Goal: Transaction & Acquisition: Purchase product/service

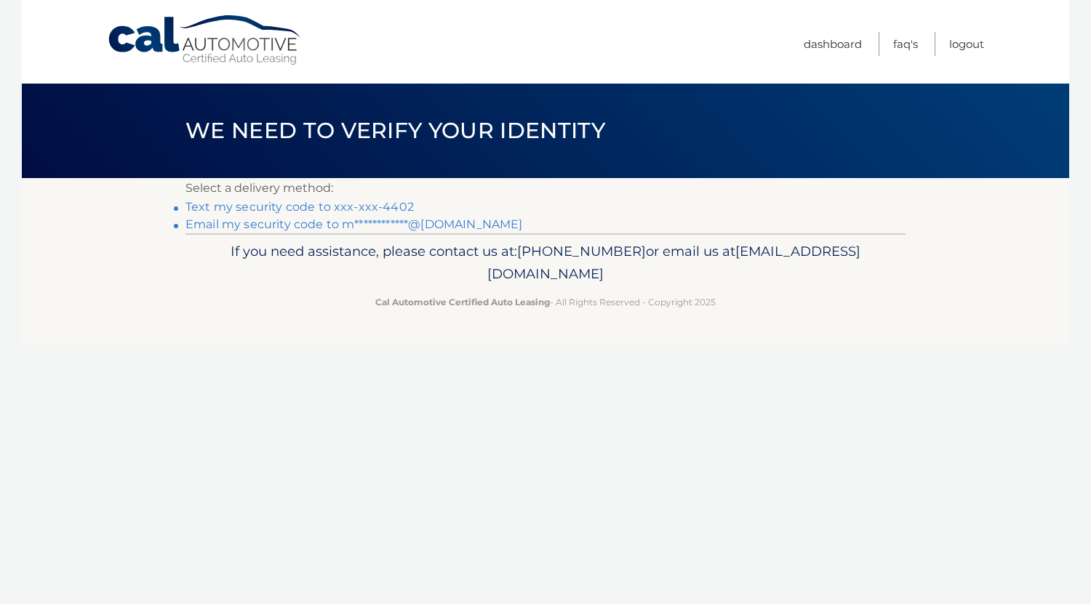
click at [383, 206] on link "Text my security code to xxx-xxx-4402" at bounding box center [299, 207] width 228 height 14
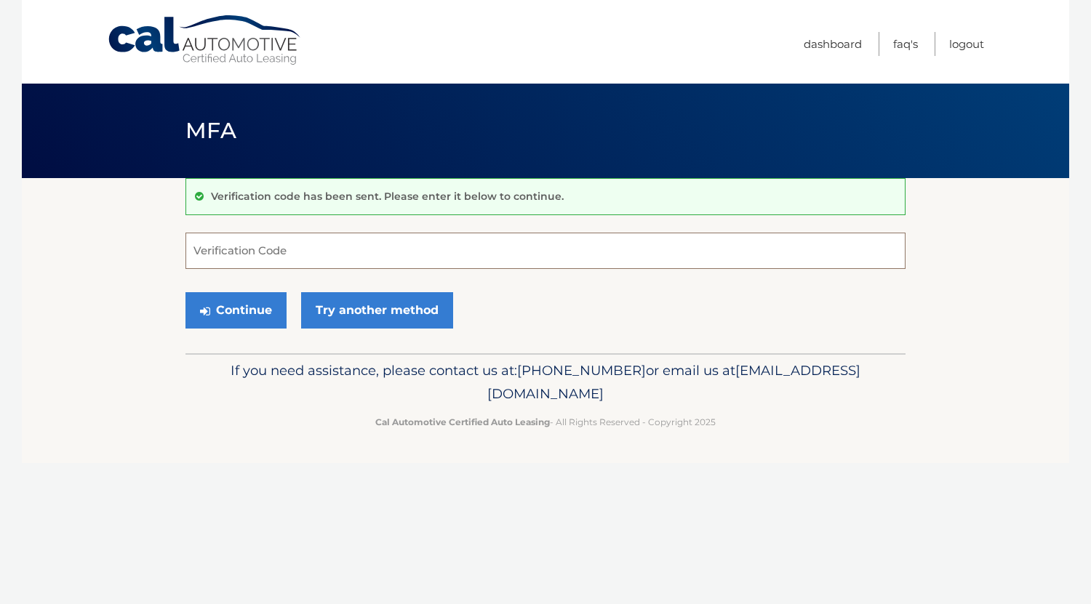
click at [380, 240] on input "Verification Code" at bounding box center [545, 251] width 720 height 36
type input "049788"
click at [260, 302] on button "Continue" at bounding box center [235, 310] width 101 height 36
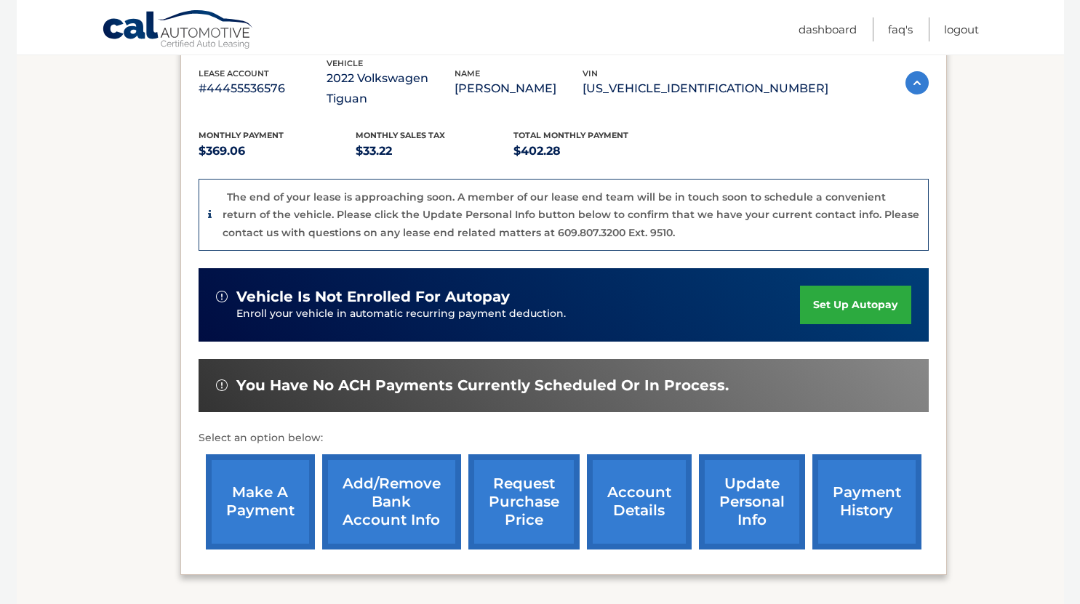
scroll to position [273, 0]
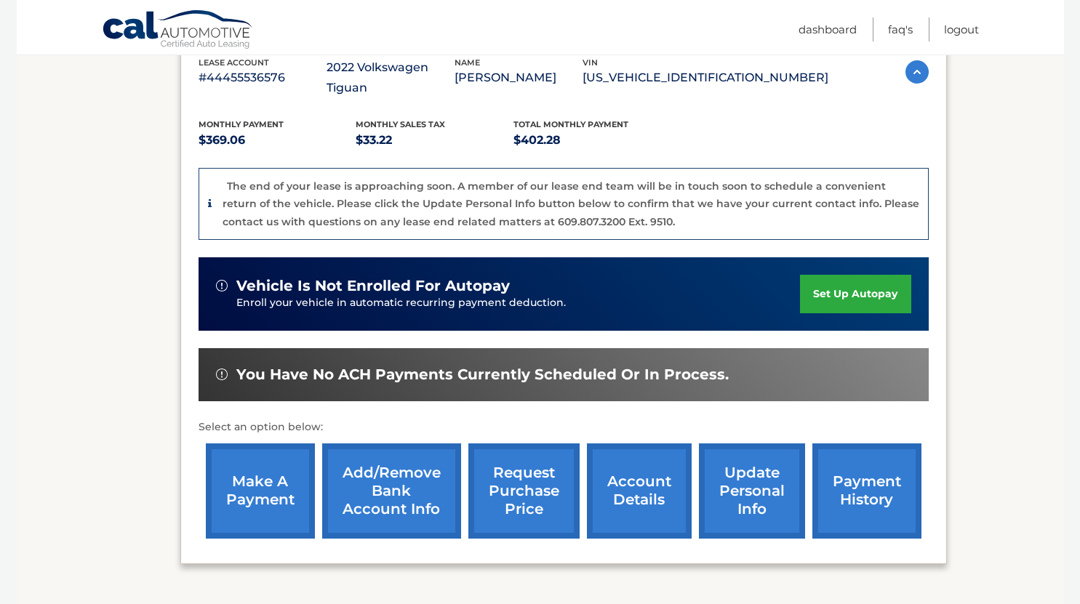
click at [257, 470] on link "make a payment" at bounding box center [260, 491] width 109 height 95
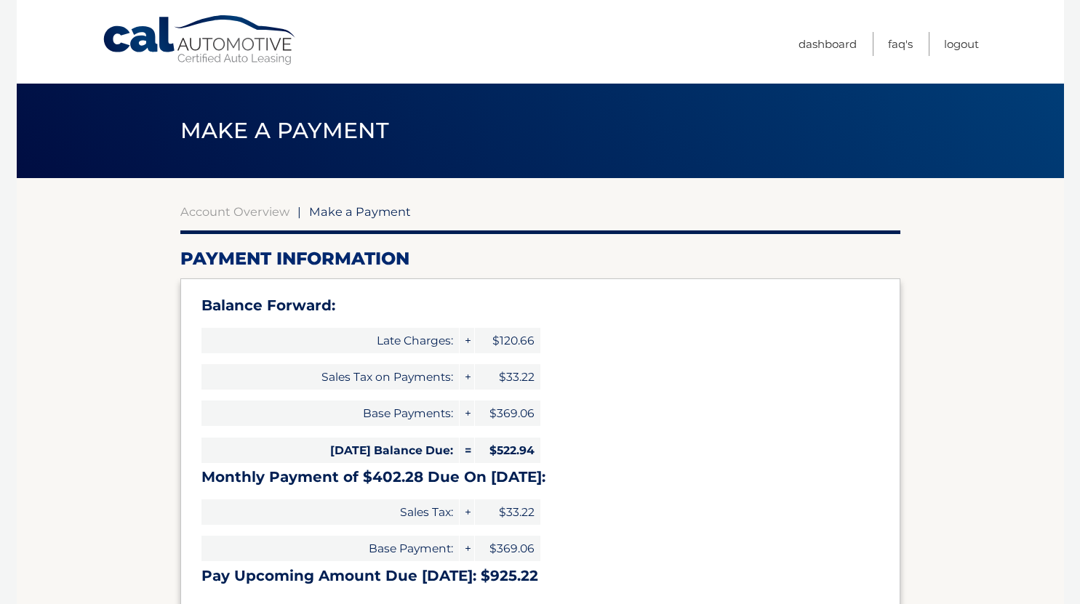
select select "ZWRiMTQyMDktY2Q5ZC00ZTQzLTg3MmEtMDM2NDM2NWRlNmM3"
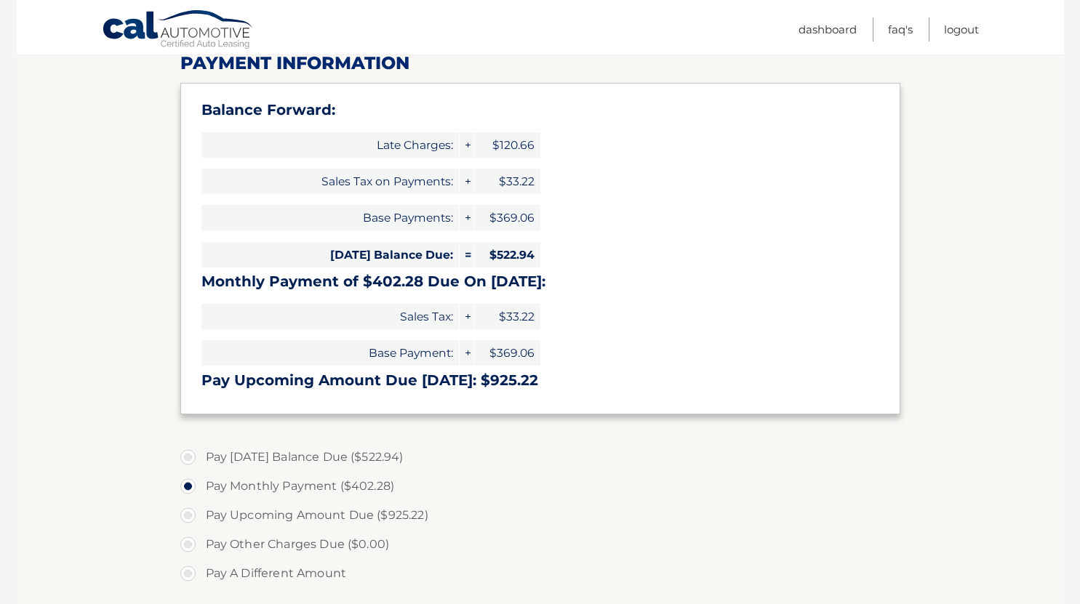
scroll to position [210, 0]
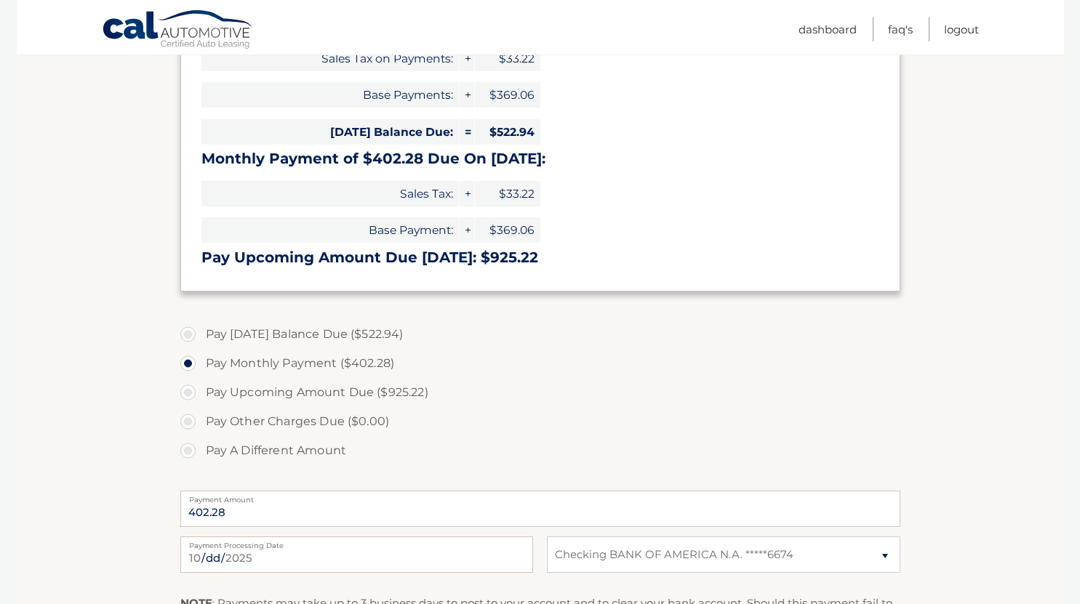
click at [300, 472] on div "Pay [DATE] Balance Due ($522.94) Pay Monthly Payment ($402.28) Pay Upcoming Amo…" at bounding box center [540, 400] width 720 height 161
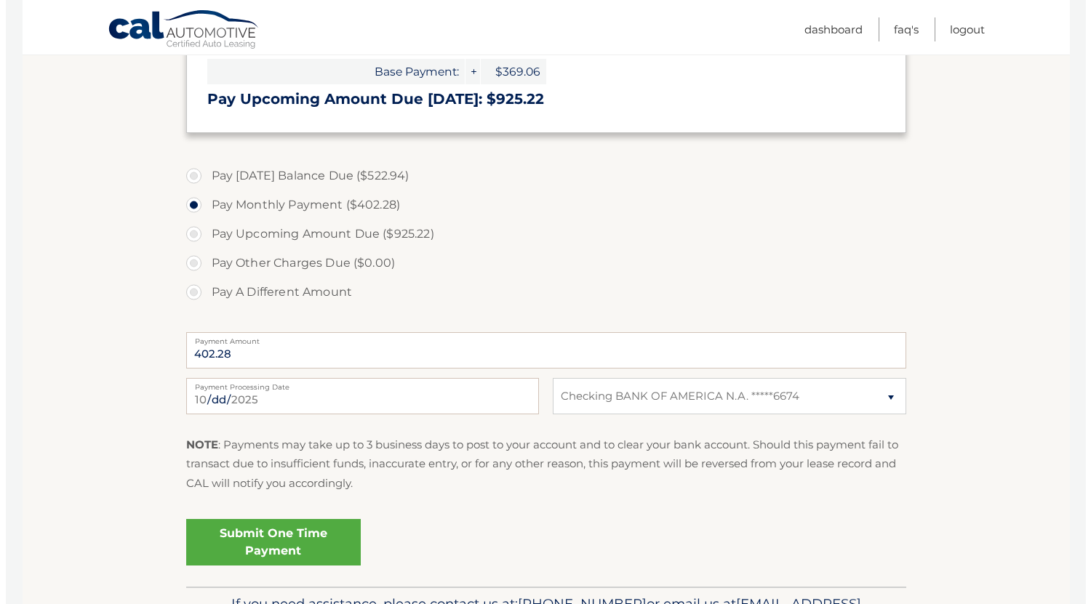
scroll to position [478, 0]
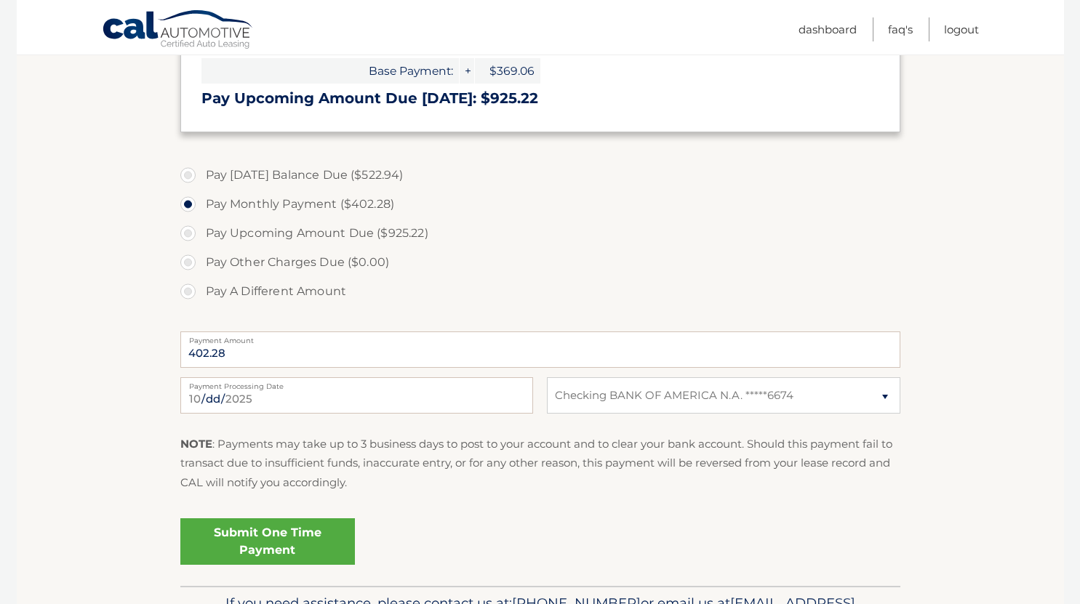
click at [300, 540] on link "Submit One Time Payment" at bounding box center [267, 542] width 175 height 47
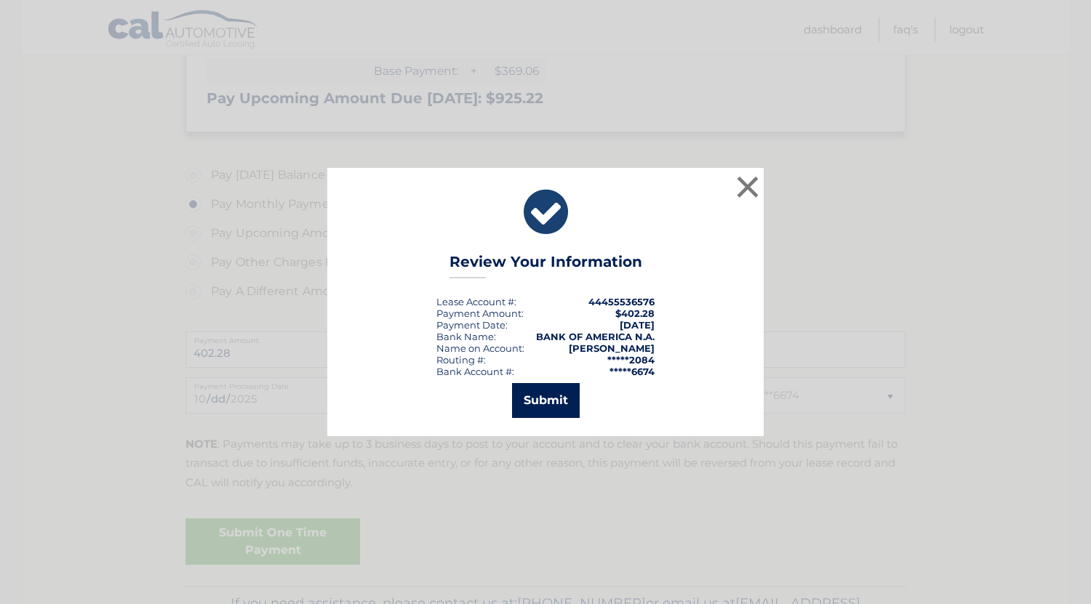
click at [559, 403] on button "Submit" at bounding box center [546, 400] width 68 height 35
